Goal: Information Seeking & Learning: Find specific fact

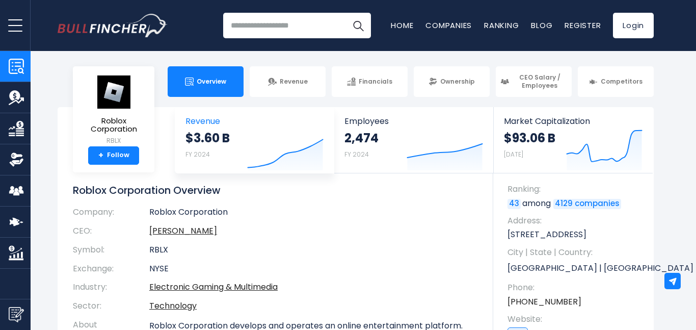
click at [213, 145] on strong "$3.60 B" at bounding box center [208, 138] width 44 height 16
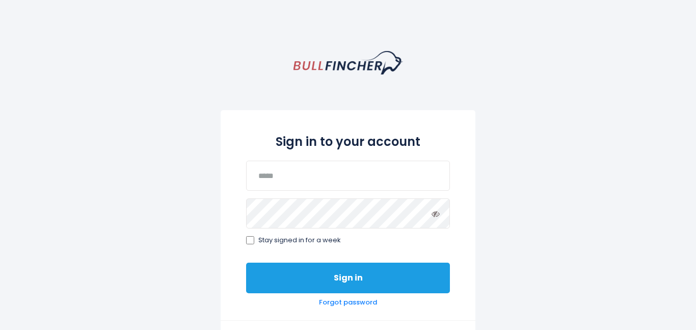
click at [311, 273] on button "Sign in" at bounding box center [348, 277] width 204 height 31
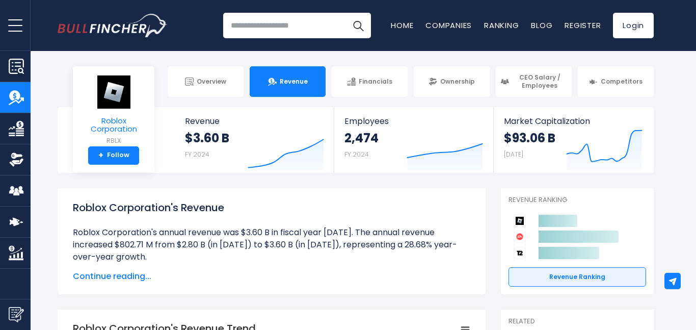
click at [105, 103] on img at bounding box center [114, 92] width 36 height 34
click at [111, 102] on img at bounding box center [114, 92] width 36 height 34
